Goal: Find specific page/section: Find specific page/section

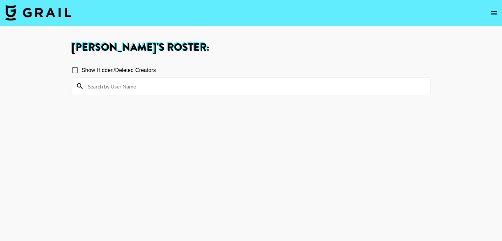
click at [490, 12] on icon "open drawer" at bounding box center [494, 13] width 8 height 8
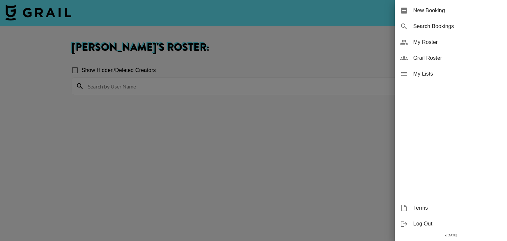
click at [446, 37] on div "My Roster" at bounding box center [451, 42] width 112 height 16
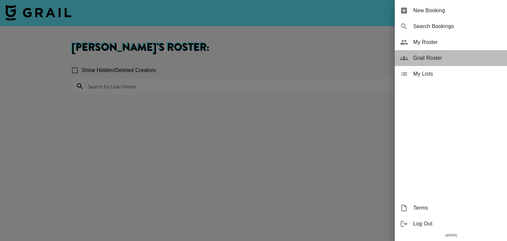
click at [443, 58] on span "Grail Roster" at bounding box center [457, 58] width 88 height 8
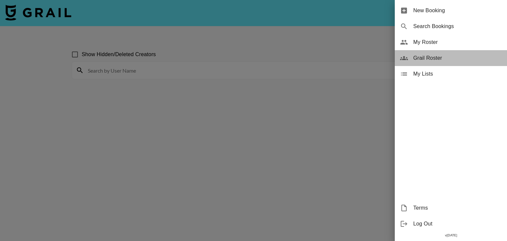
click at [437, 58] on span "Grail Roster" at bounding box center [457, 58] width 88 height 8
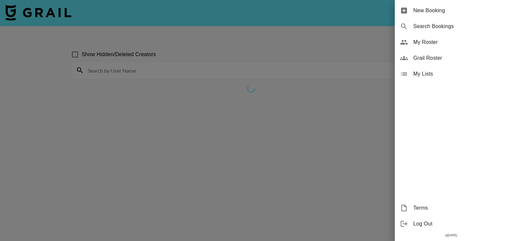
click at [344, 93] on div at bounding box center [253, 120] width 507 height 241
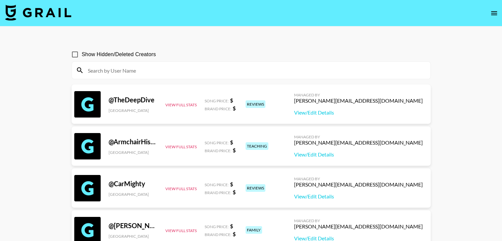
click at [168, 72] on input at bounding box center [255, 70] width 343 height 11
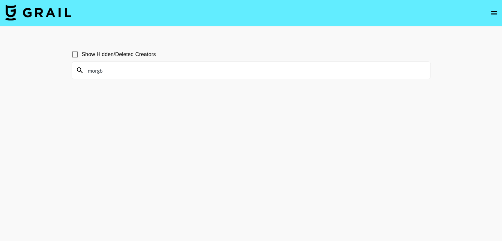
type input "morgbu"
